Goal: Check status: Check status

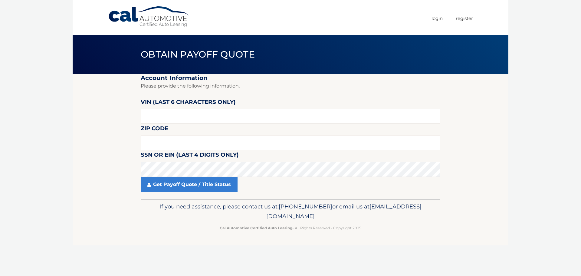
click at [164, 117] on input "text" at bounding box center [291, 116] width 300 height 15
click at [169, 113] on input "text" at bounding box center [291, 116] width 300 height 15
type input "003907"
click at [165, 139] on input "text" at bounding box center [291, 142] width 300 height 15
type input "11743"
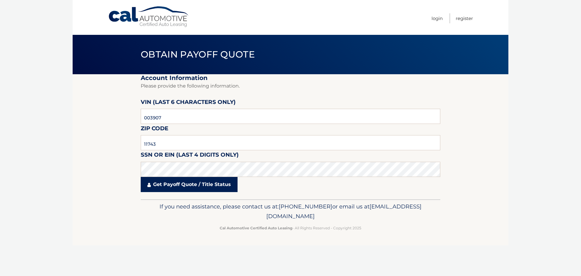
click at [164, 188] on link "Get Payoff Quote / Title Status" at bounding box center [189, 184] width 97 height 15
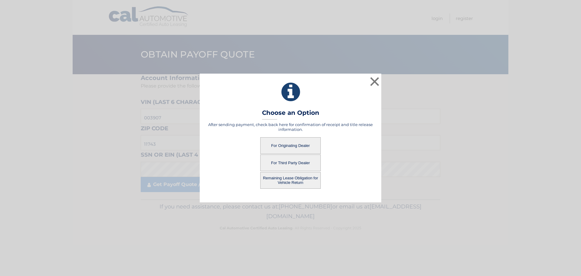
click at [296, 181] on button "Remaining Lease Obligation for Vehicle Return" at bounding box center [290, 180] width 61 height 17
click at [293, 178] on button "Remaining Lease Obligation for Vehicle Return" at bounding box center [290, 180] width 61 height 17
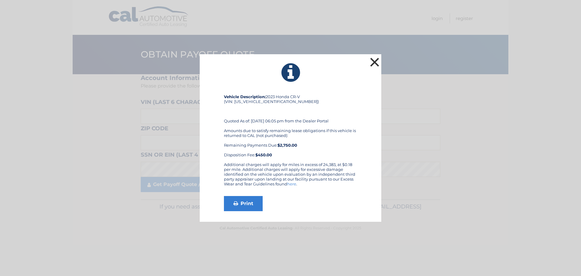
click at [373, 63] on button "×" at bounding box center [375, 62] width 12 height 12
